Goal: Information Seeking & Learning: Learn about a topic

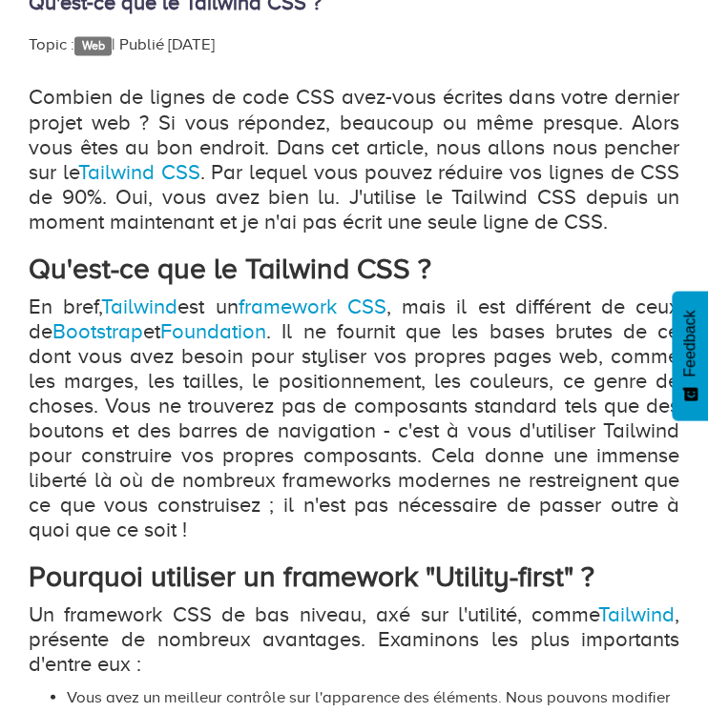
scroll to position [755, 0]
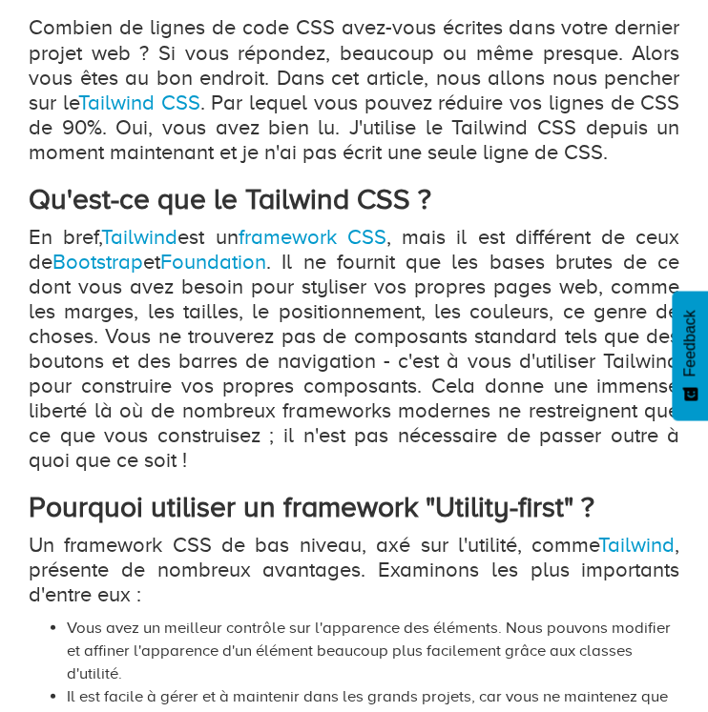
scroll to position [828, 0]
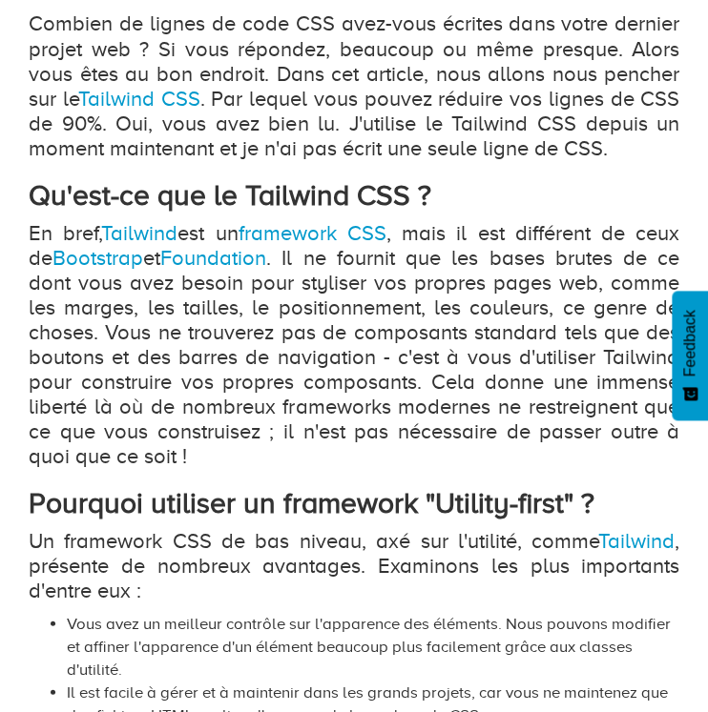
click at [257, 274] on p "En bref, Tailwind est un framework CSS , mais il est différent de ceux de Boots…" at bounding box center [354, 345] width 650 height 248
drag, startPoint x: 257, startPoint y: 274, endPoint x: 268, endPoint y: 236, distance: 39.6
click at [268, 236] on p "En bref, Tailwind est un framework CSS , mais il est différent de ceux de Boots…" at bounding box center [354, 345] width 650 height 248
click at [268, 236] on link "framework CSS" at bounding box center [311, 233] width 148 height 24
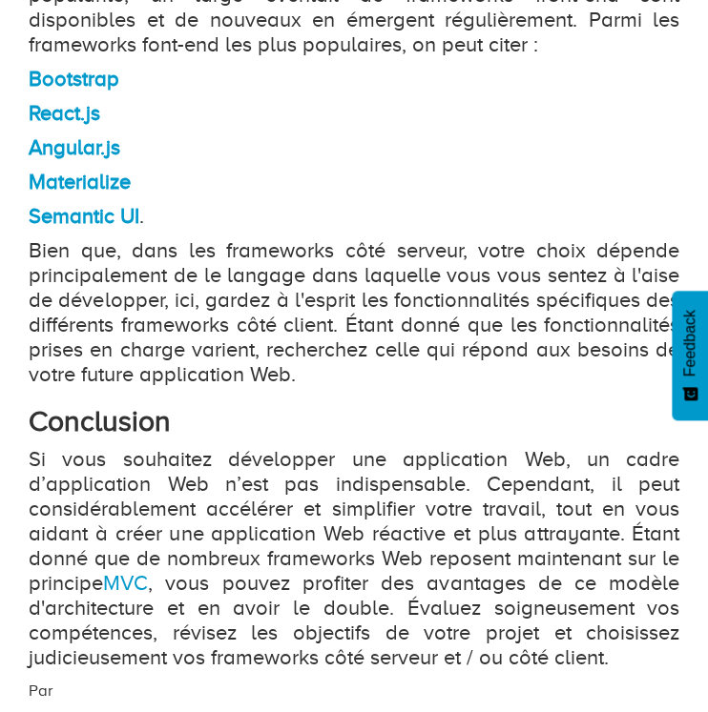
scroll to position [3559, 0]
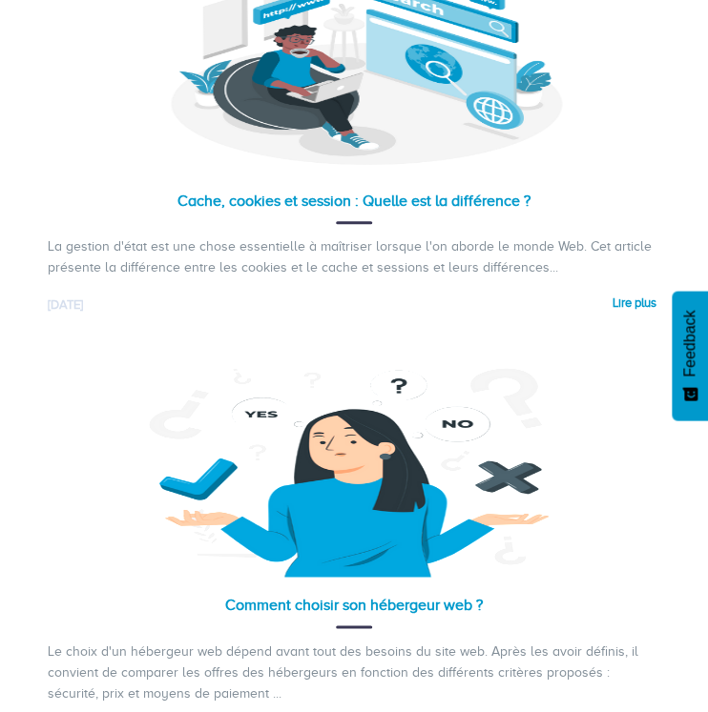
scroll to position [3185, 0]
